Goal: Task Accomplishment & Management: Manage account settings

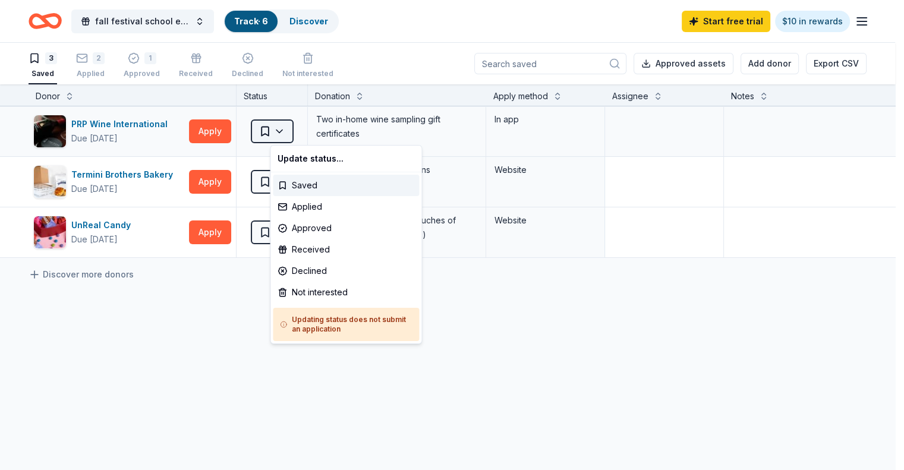
click at [279, 137] on html "fall festival school event Track · 6 Discover Start free trial $10 in rewards 3…" at bounding box center [452, 235] width 904 height 470
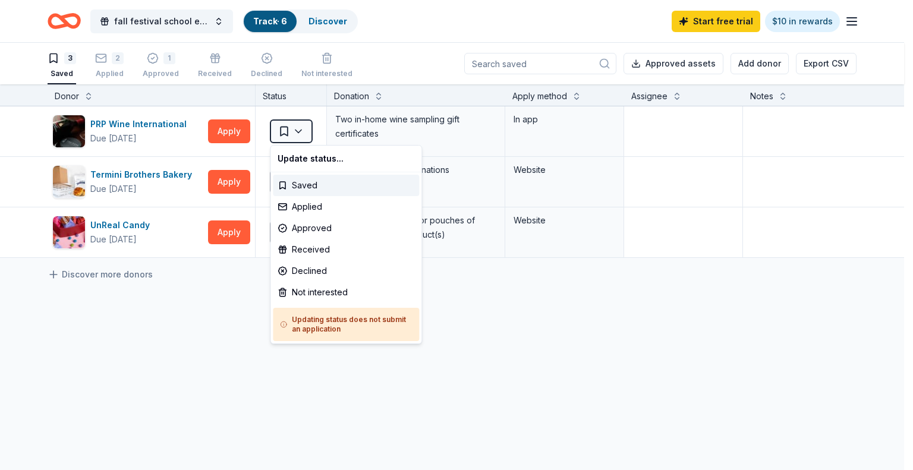
click at [221, 282] on html "fall festival school event Track · 6 Discover Start free trial $10 in rewards 3…" at bounding box center [456, 235] width 913 height 470
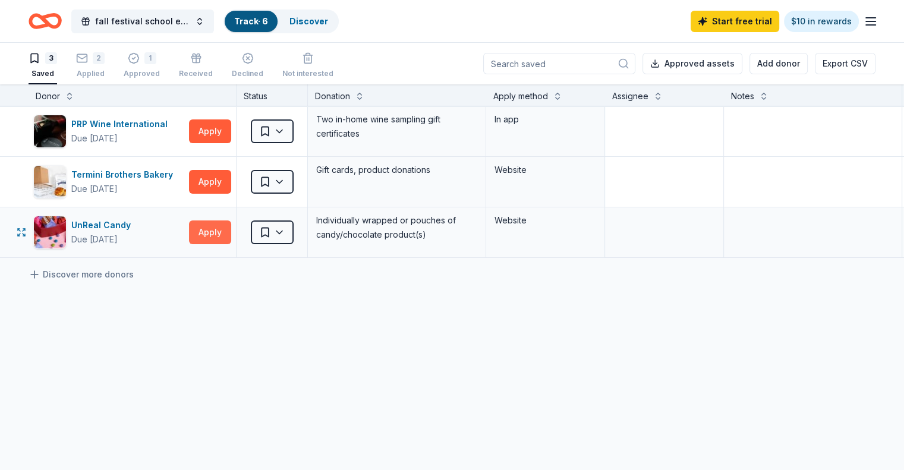
click at [229, 228] on button "Apply" at bounding box center [210, 232] width 42 height 24
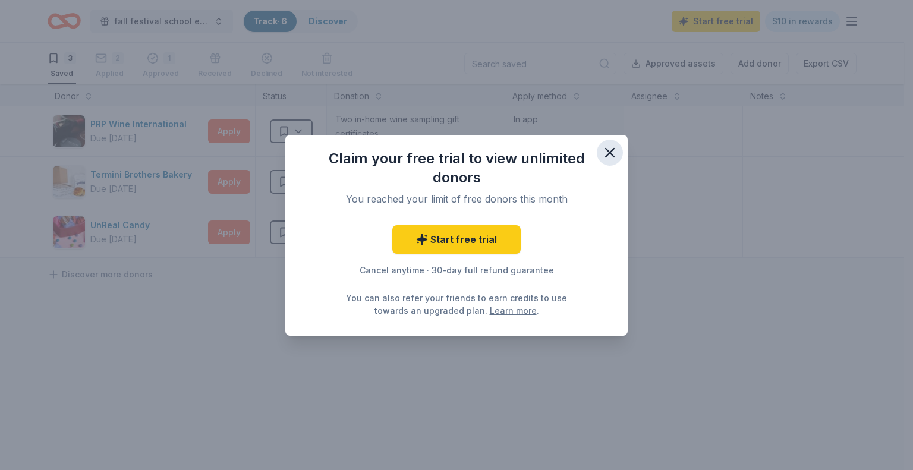
click at [608, 149] on icon "button" at bounding box center [609, 152] width 17 height 17
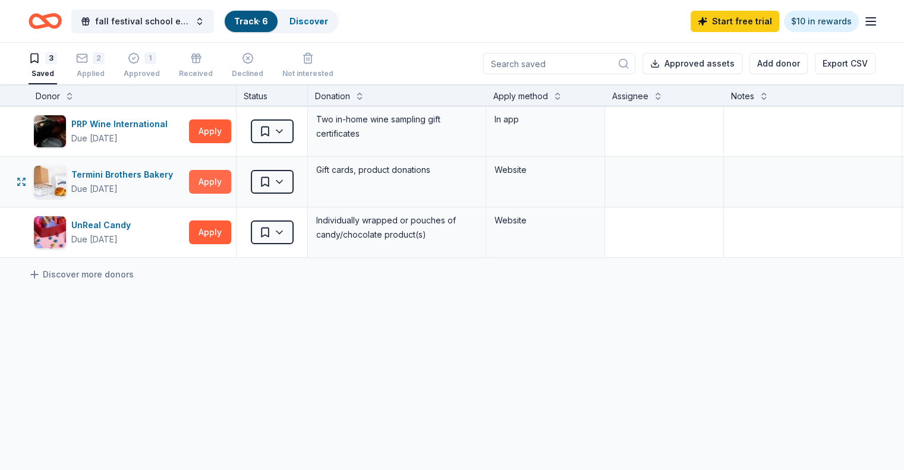
click at [226, 182] on button "Apply" at bounding box center [210, 182] width 42 height 24
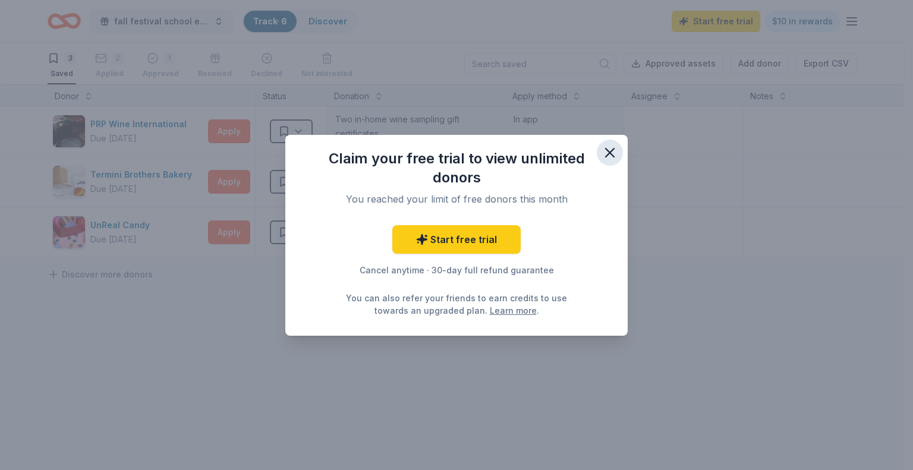
click at [612, 149] on icon "button" at bounding box center [610, 153] width 8 height 8
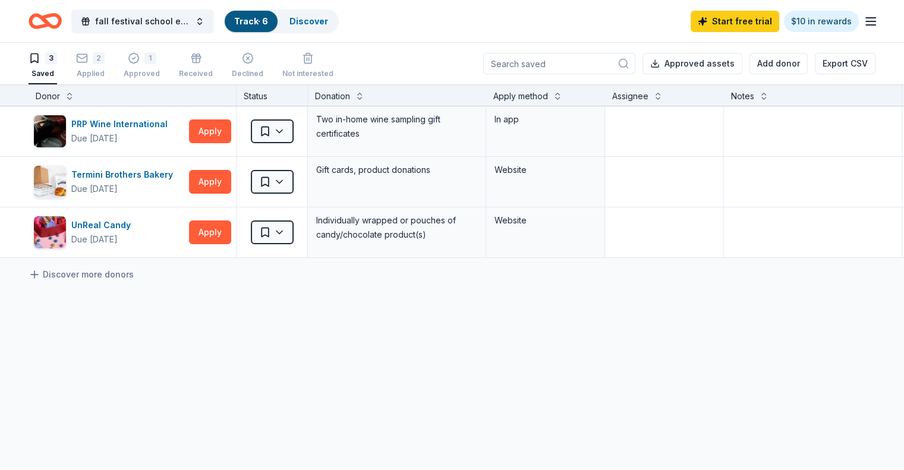
click at [258, 23] on link "Track · 6" at bounding box center [251, 21] width 34 height 10
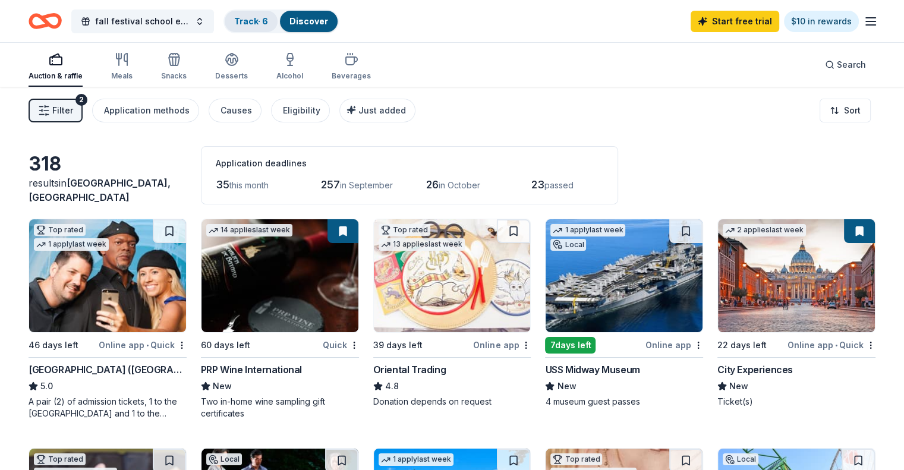
click at [268, 22] on link "Track · 6" at bounding box center [251, 21] width 34 height 10
click at [266, 25] on link "Track · 6" at bounding box center [251, 21] width 34 height 10
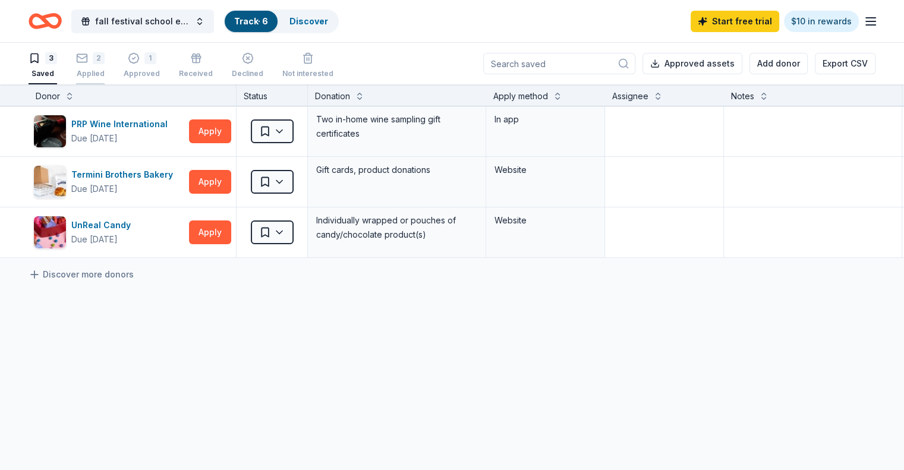
click at [105, 59] on div "2" at bounding box center [99, 58] width 12 height 12
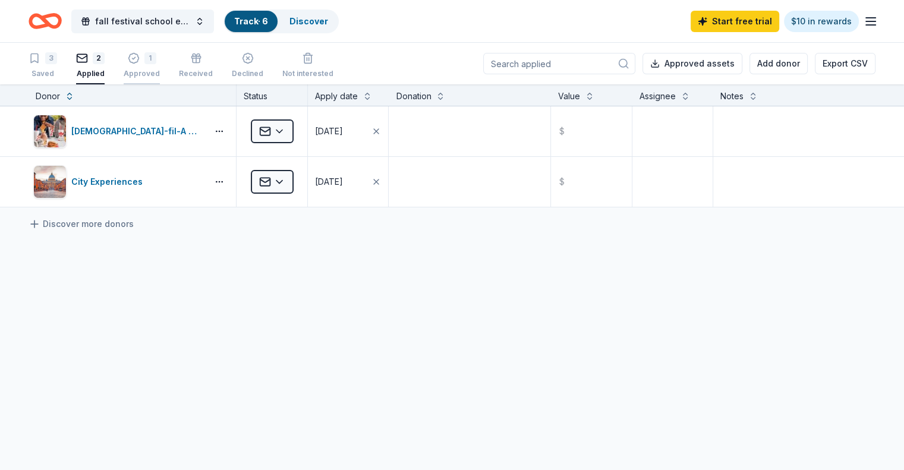
click at [160, 66] on div "1 Approved" at bounding box center [142, 65] width 36 height 26
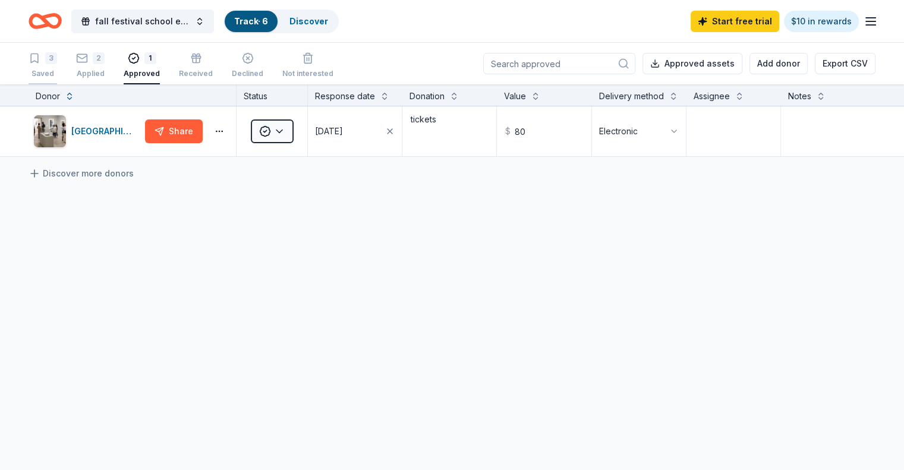
click at [57, 67] on div "3 Saved" at bounding box center [43, 65] width 29 height 26
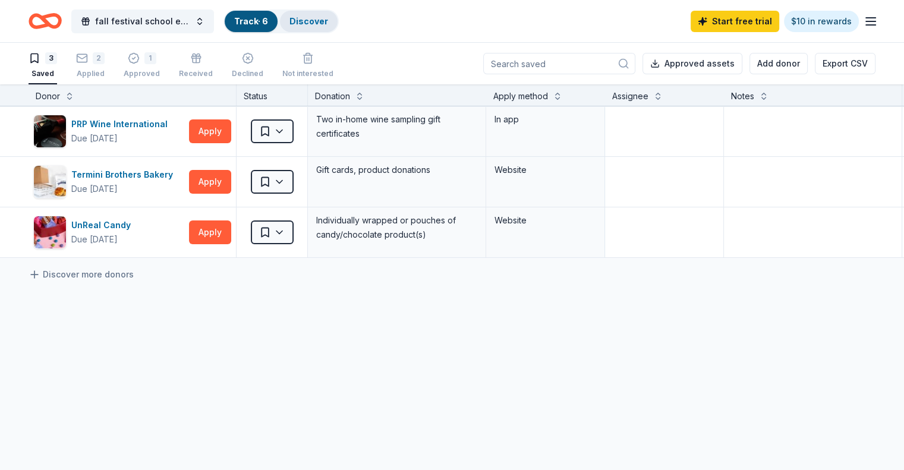
click at [322, 21] on link "Discover" at bounding box center [308, 21] width 39 height 10
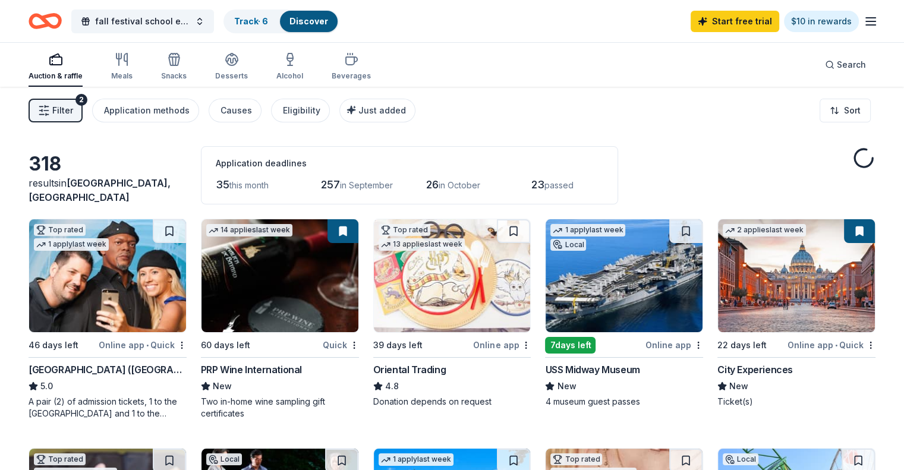
click at [319, 16] on link "Discover" at bounding box center [308, 21] width 39 height 10
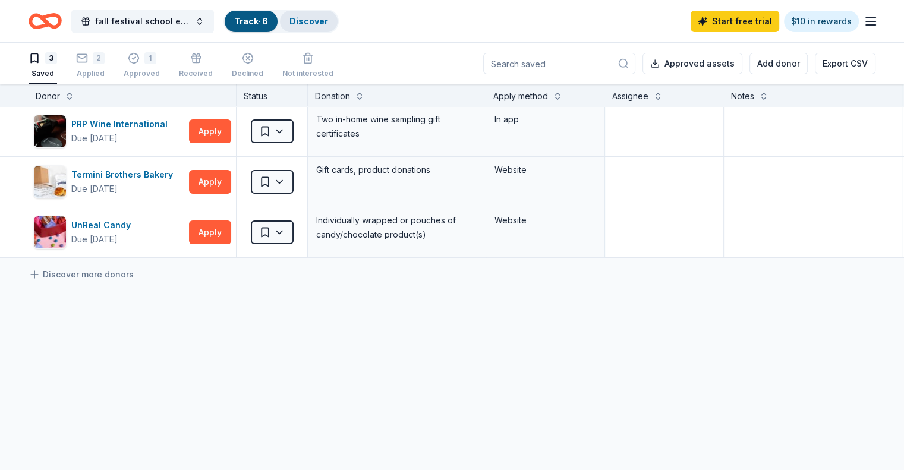
click at [328, 23] on link "Discover" at bounding box center [308, 21] width 39 height 10
click at [324, 26] on link "Discover" at bounding box center [308, 21] width 39 height 10
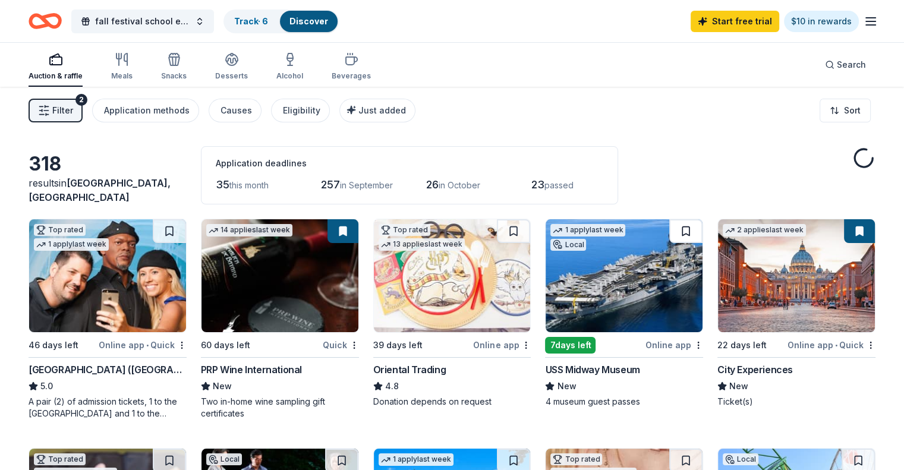
click at [670, 232] on button at bounding box center [685, 231] width 33 height 24
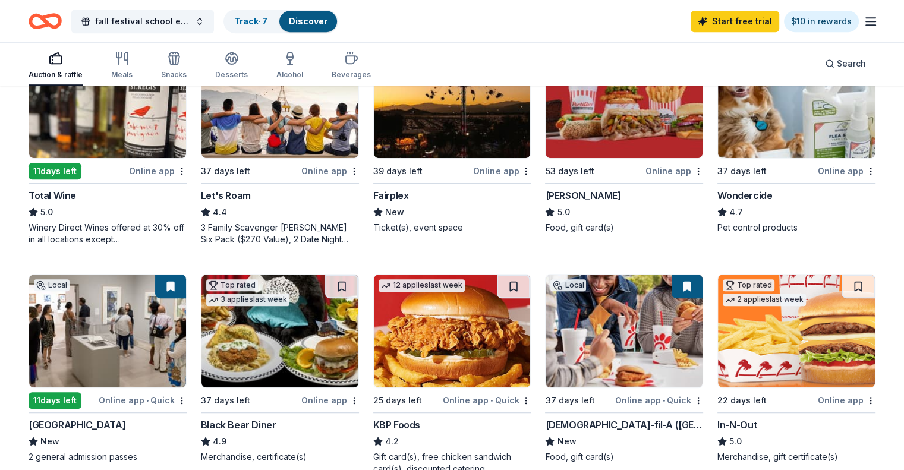
scroll to position [713, 0]
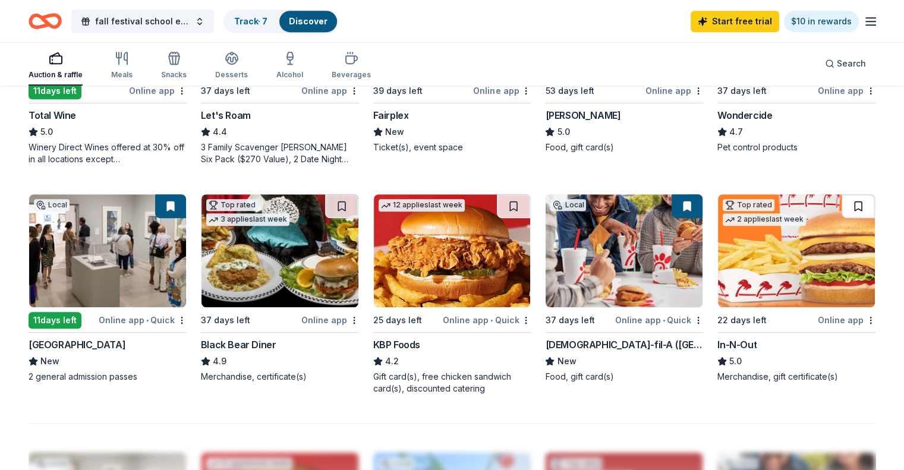
click at [842, 206] on button at bounding box center [858, 206] width 33 height 24
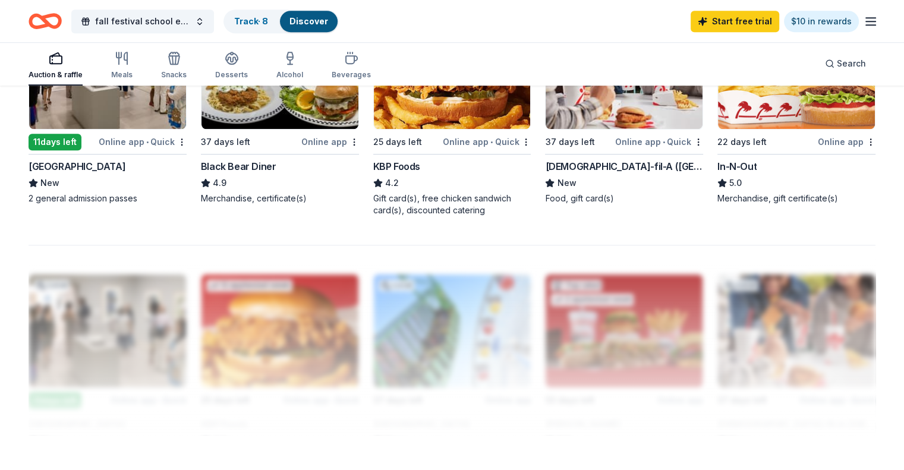
scroll to position [535, 0]
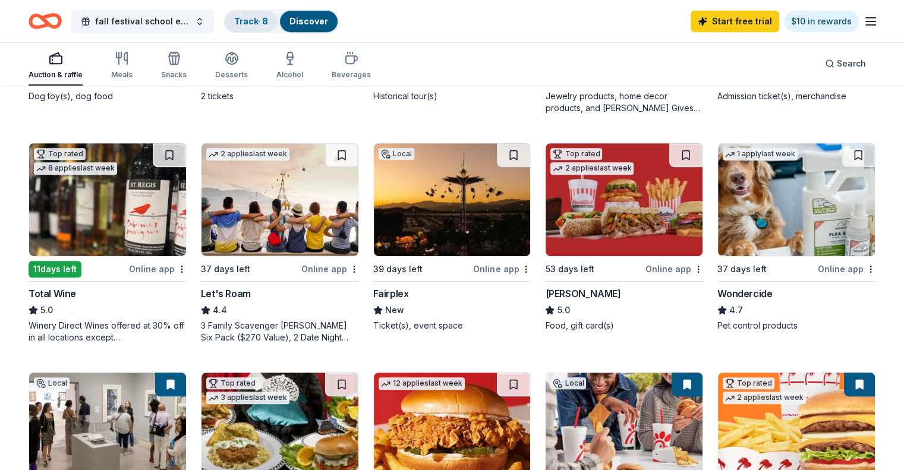
click at [277, 15] on div "Track · 8" at bounding box center [251, 21] width 53 height 21
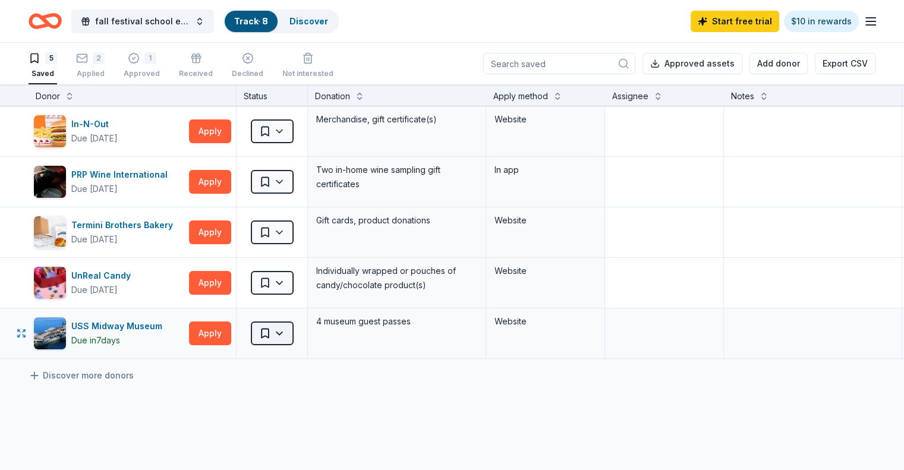
click at [295, 332] on html "fall festival school event Track · 8 Discover Start free trial $10 in rewards 5…" at bounding box center [452, 235] width 904 height 470
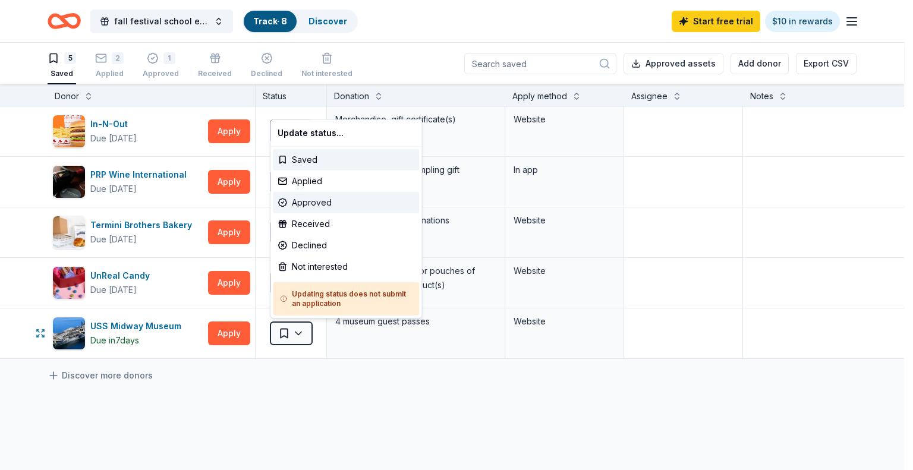
click at [333, 206] on div "Approved" at bounding box center [346, 202] width 146 height 21
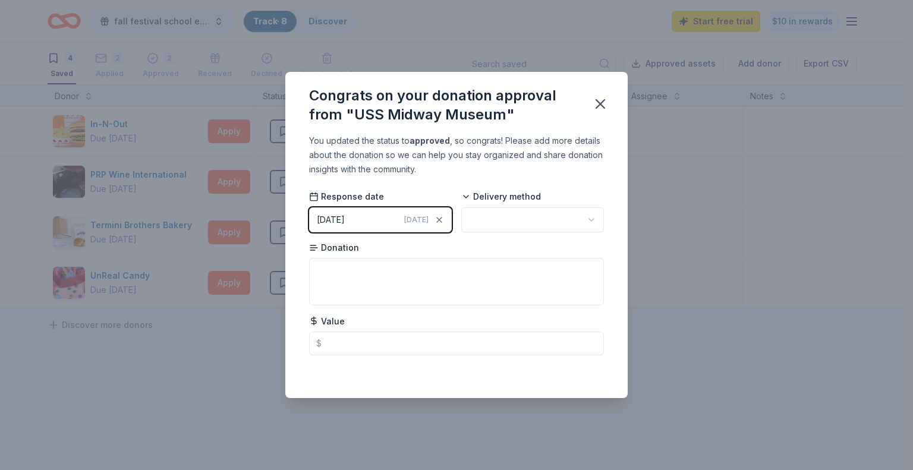
click at [563, 216] on html "fall festival school event Track · 8 Discover Start free trial $10 in rewards 4…" at bounding box center [456, 235] width 913 height 470
click at [436, 289] on textarea at bounding box center [456, 282] width 295 height 48
type textarea "4 tickets"
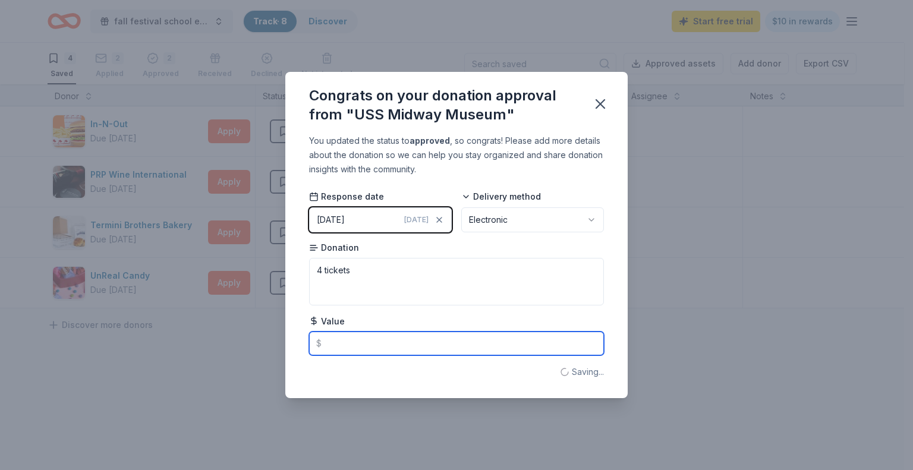
click at [450, 336] on input "text" at bounding box center [456, 344] width 295 height 24
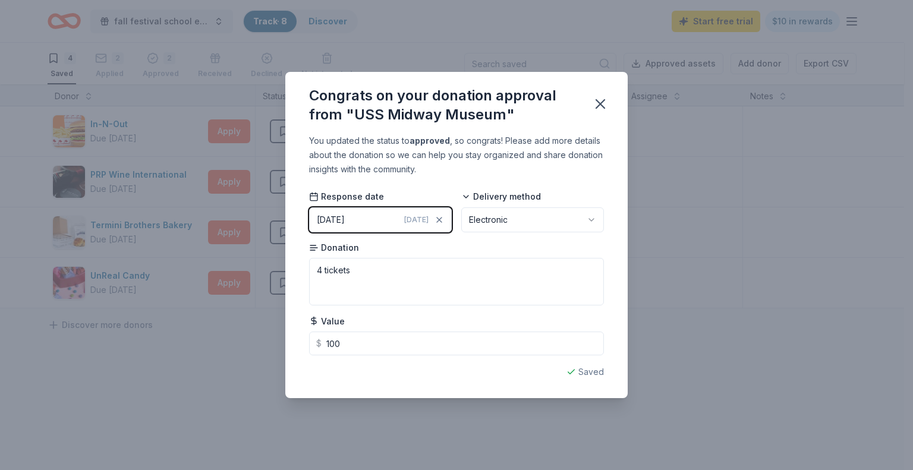
type input "100.00"
click at [588, 375] on div "Saved" at bounding box center [456, 372] width 295 height 14
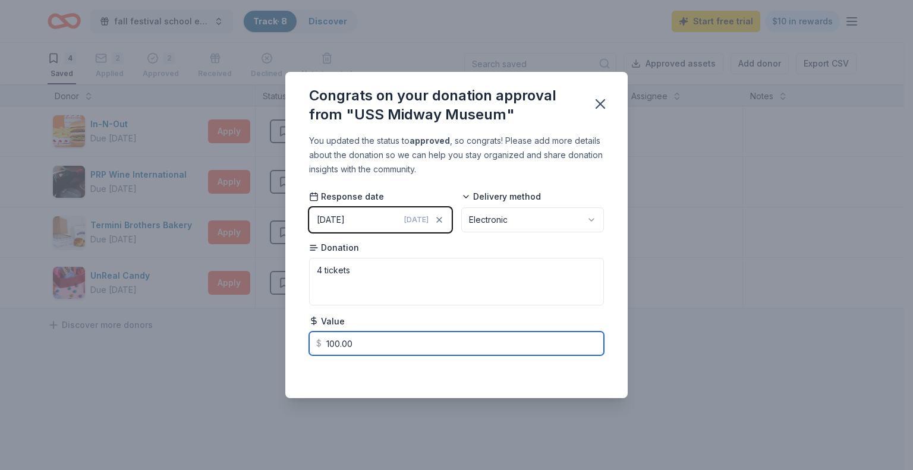
click at [359, 335] on input "100.00" at bounding box center [456, 344] width 295 height 24
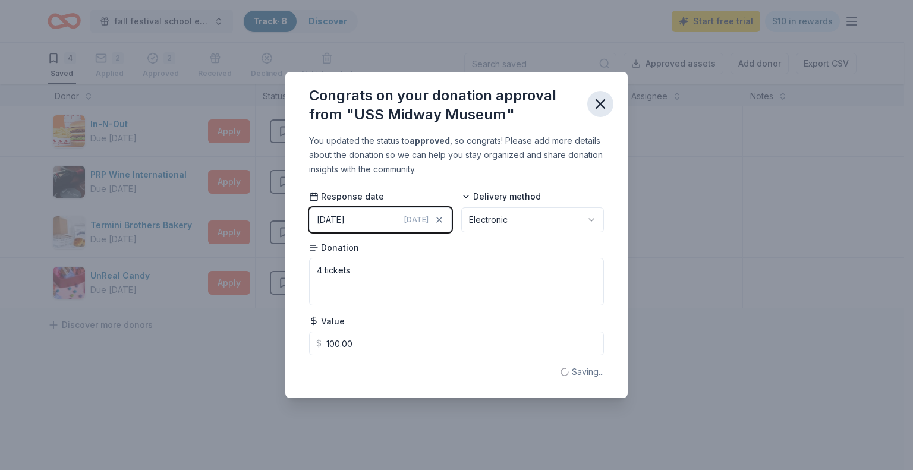
click at [598, 114] on button "button" at bounding box center [600, 104] width 26 height 26
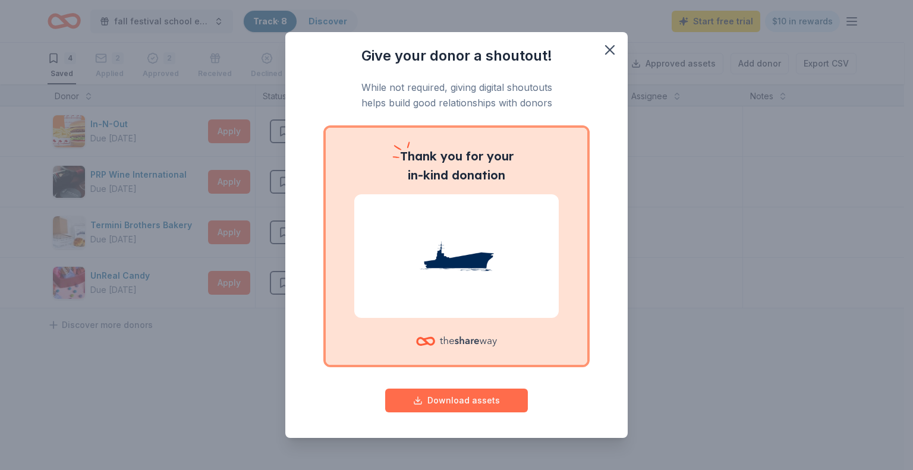
click at [492, 396] on button "Download assets" at bounding box center [456, 401] width 143 height 24
click at [606, 46] on icon "button" at bounding box center [610, 50] width 8 height 8
